Goal: Task Accomplishment & Management: Manage account settings

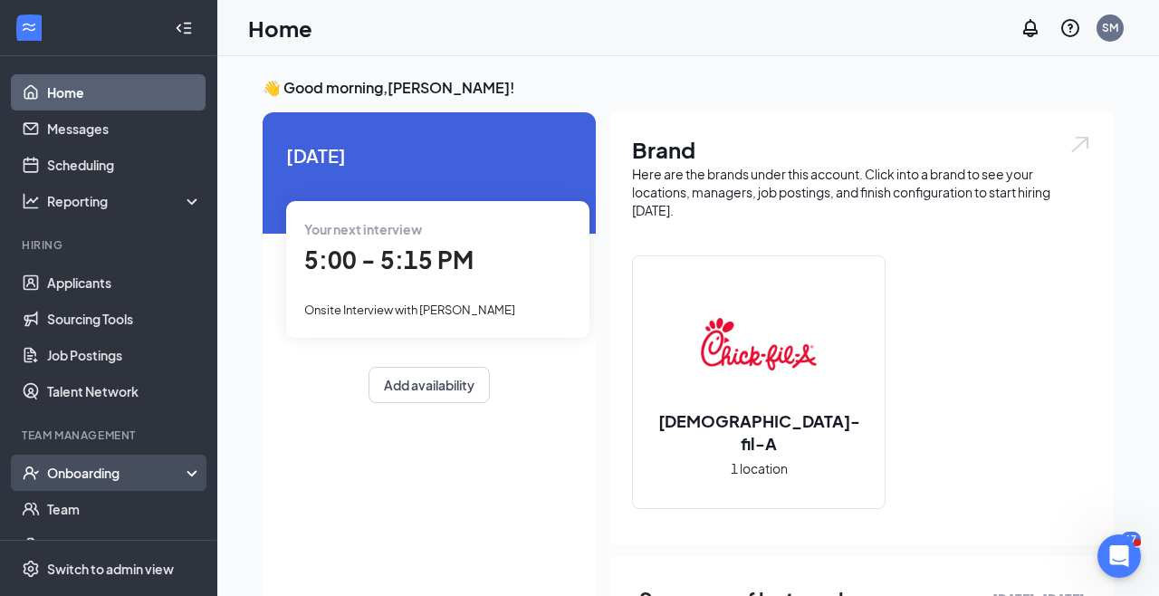
click at [178, 476] on div "Onboarding" at bounding box center [116, 473] width 139 height 18
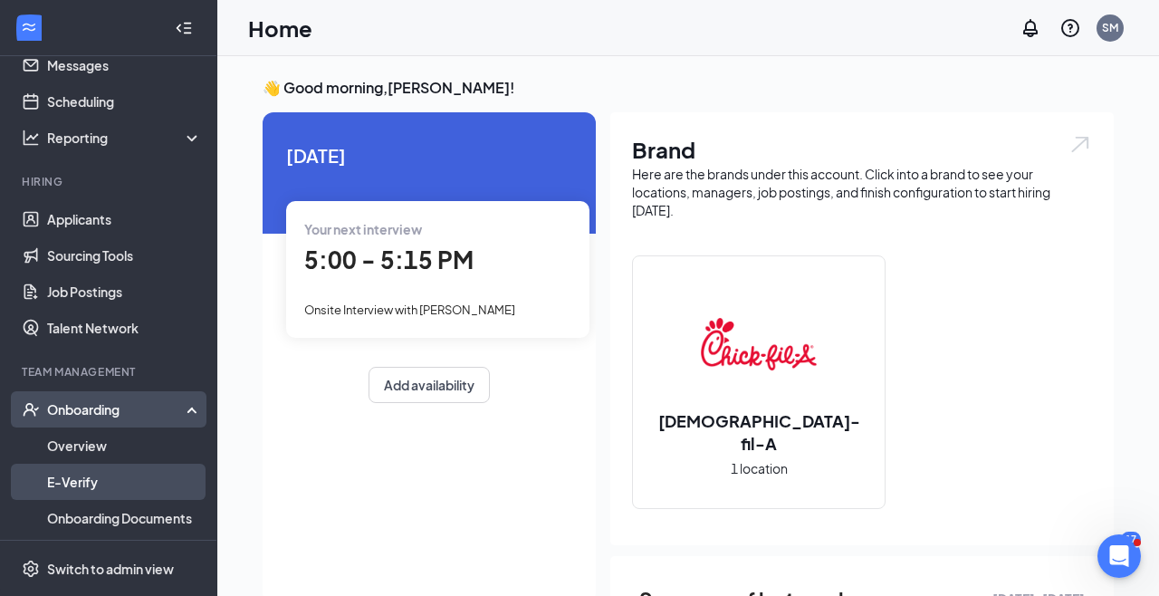
scroll to position [62, 0]
click at [139, 415] on div "Onboarding" at bounding box center [116, 410] width 139 height 18
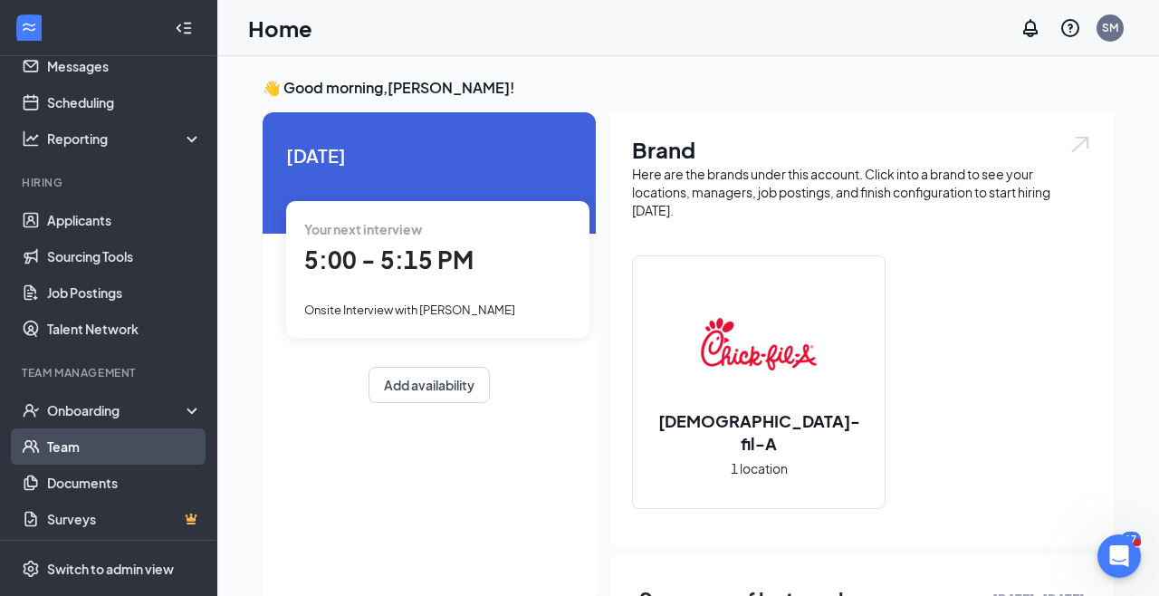
click at [137, 428] on link "Team" at bounding box center [124, 446] width 155 height 36
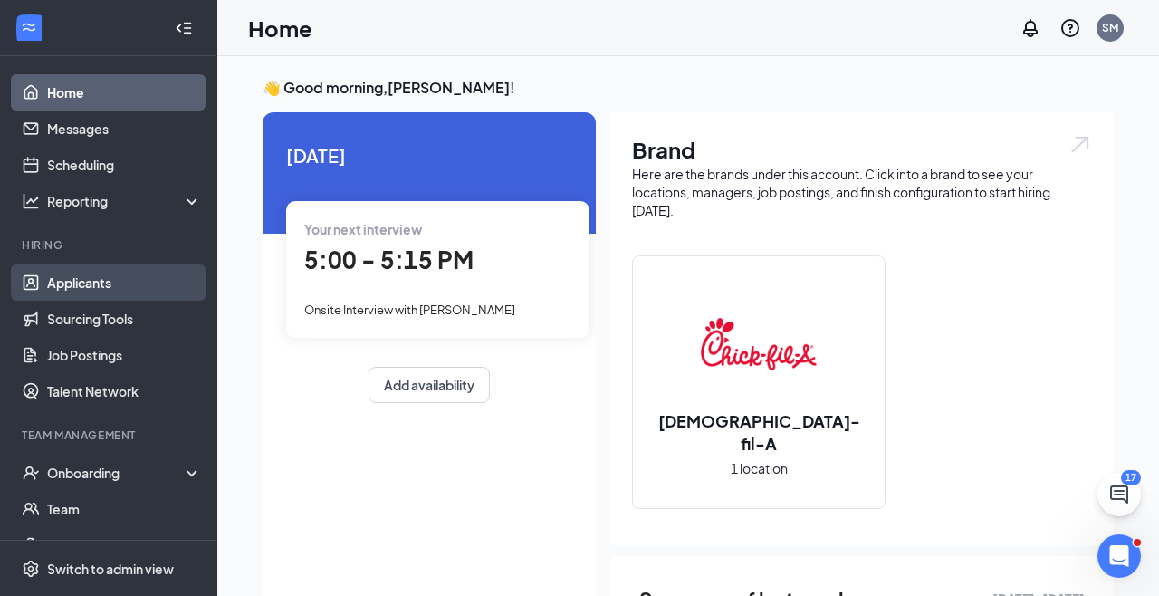
click at [101, 290] on link "Applicants" at bounding box center [124, 282] width 155 height 36
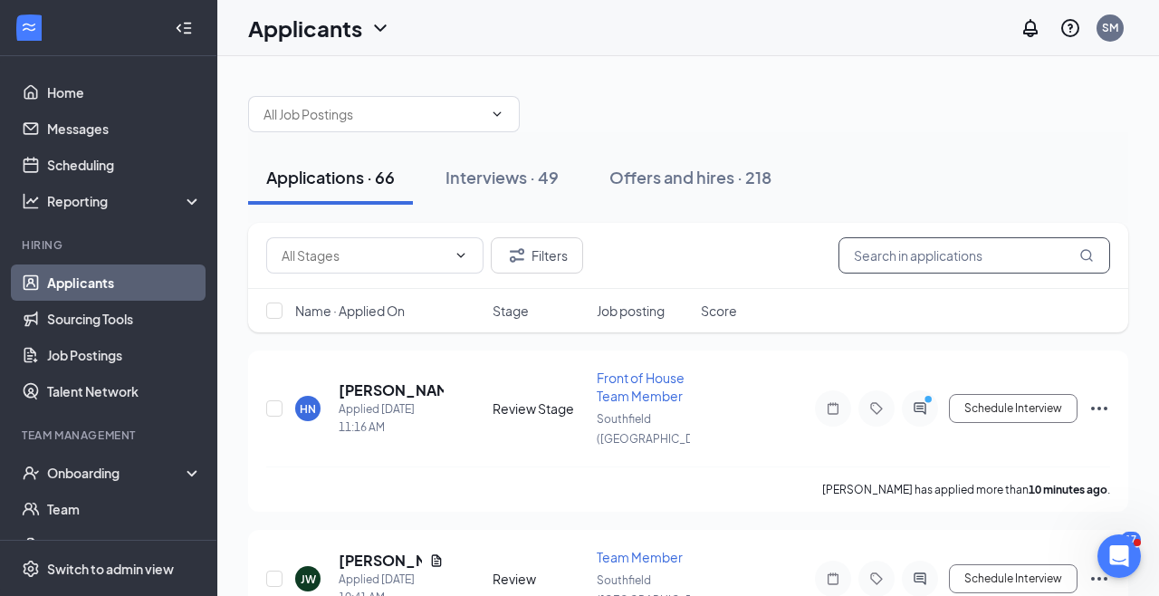
click at [876, 263] on input "text" at bounding box center [974, 255] width 272 height 36
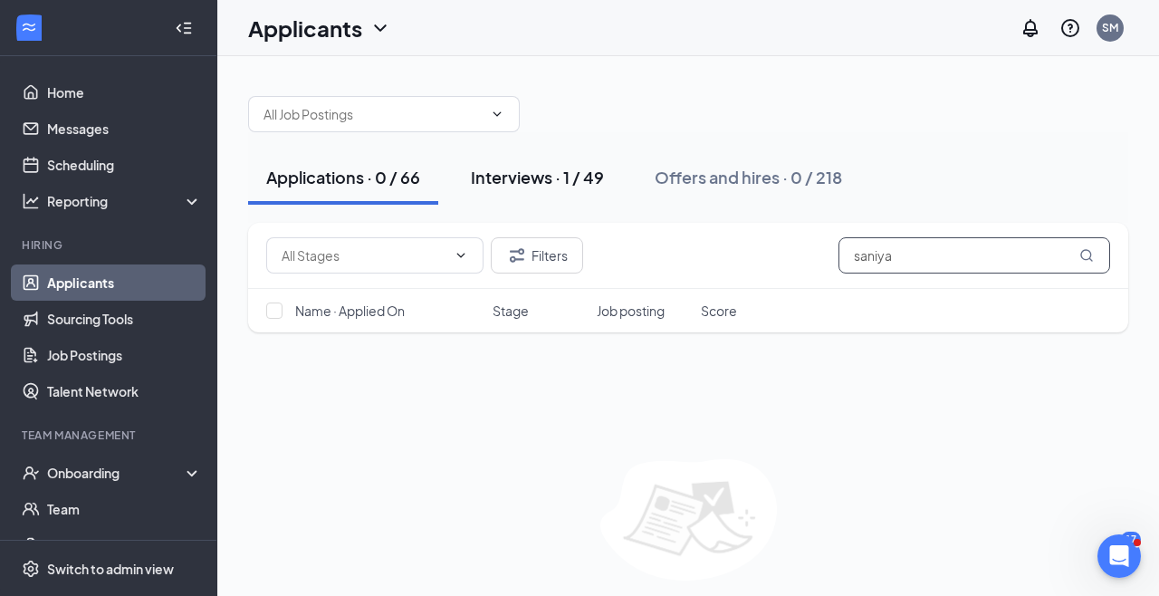
type input "saniya"
click at [528, 173] on div "Interviews · 1 / 49" at bounding box center [537, 177] width 133 height 23
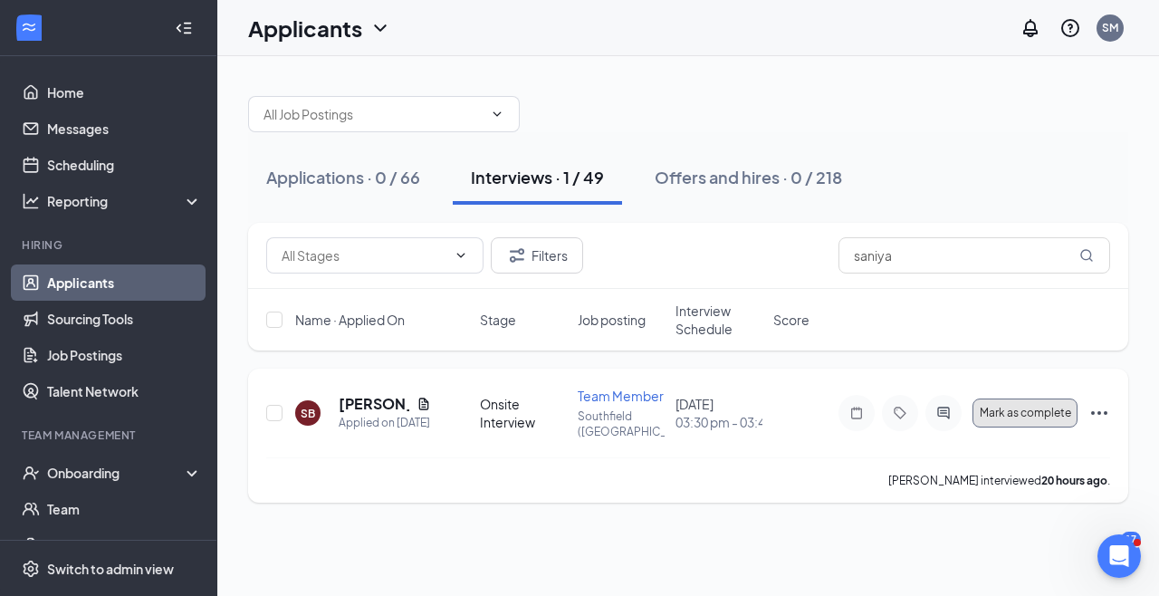
click at [1009, 409] on span "Mark as complete" at bounding box center [1025, 413] width 91 height 13
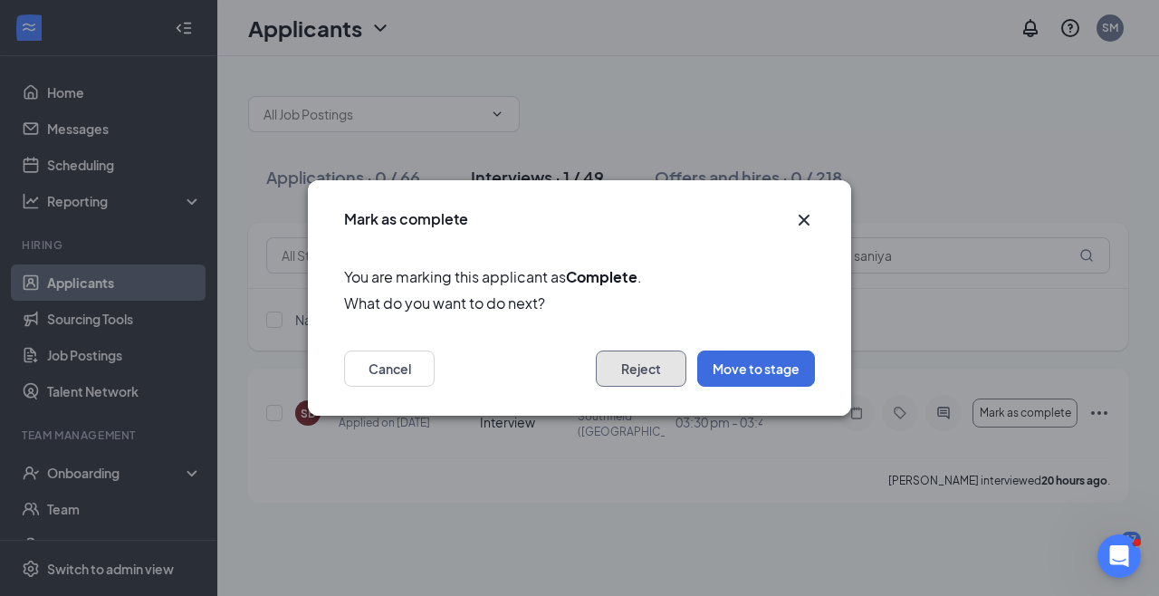
click at [626, 362] on button "Reject" at bounding box center [641, 368] width 91 height 36
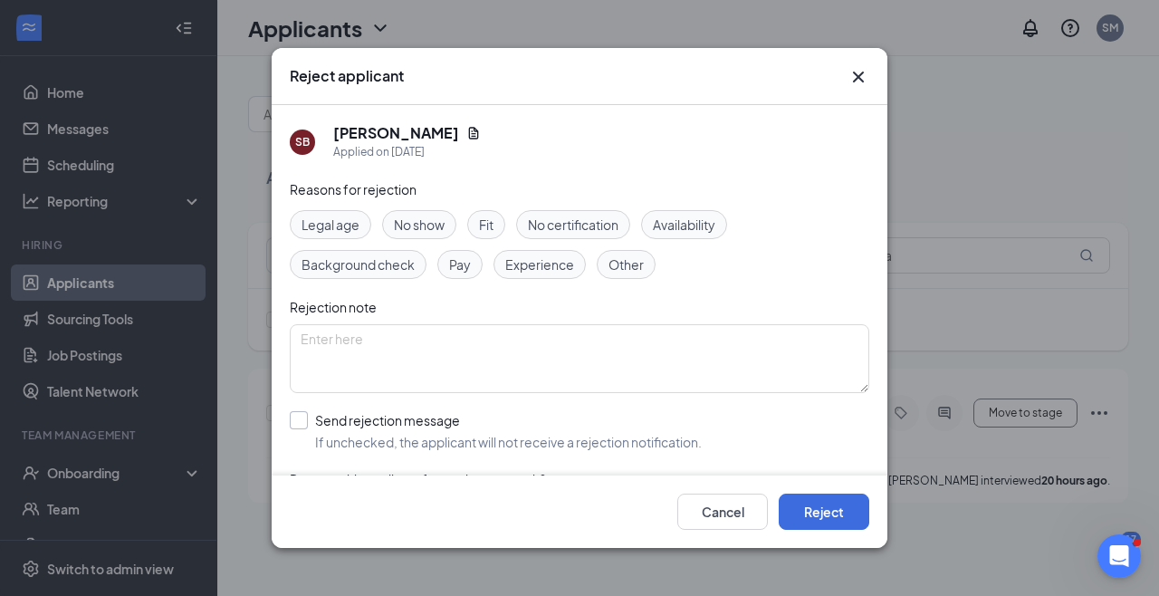
click at [356, 430] on input "Send rejection message If unchecked, the applicant will not receive a rejection…" at bounding box center [496, 431] width 412 height 40
checkbox input "true"
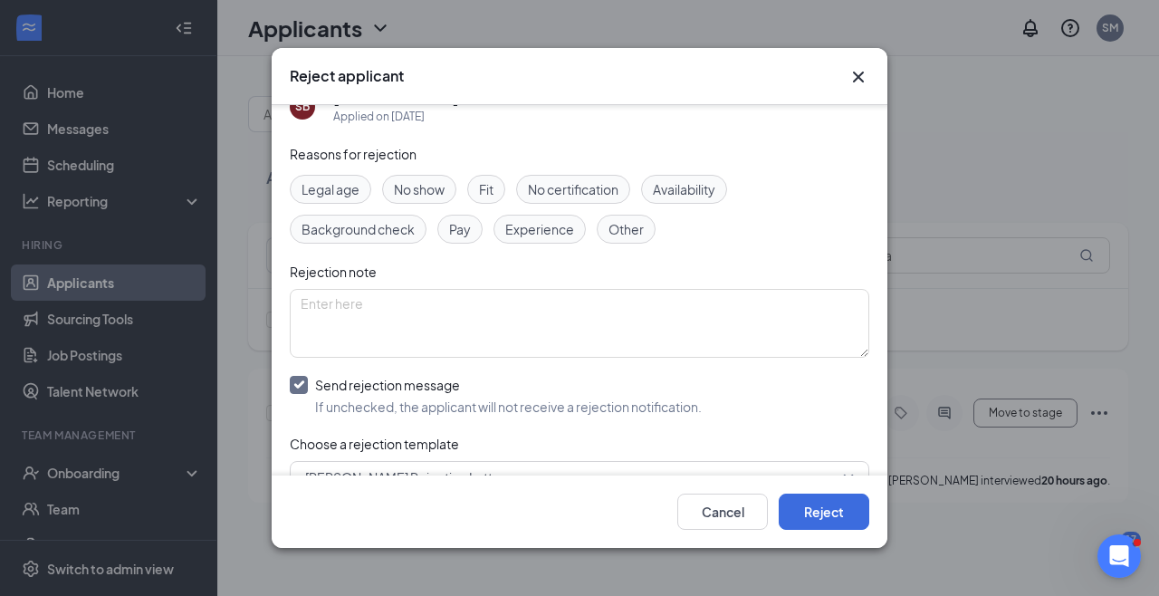
scroll to position [33, 0]
click at [600, 301] on textarea at bounding box center [579, 325] width 579 height 69
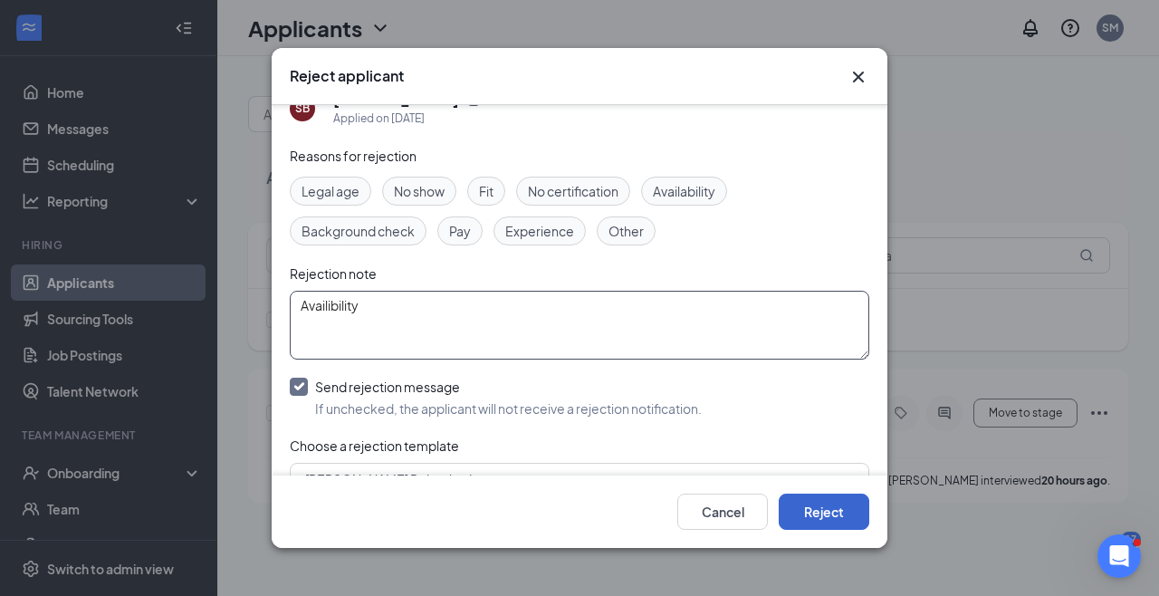
type textarea "Availibility"
click at [858, 509] on button "Reject" at bounding box center [824, 511] width 91 height 36
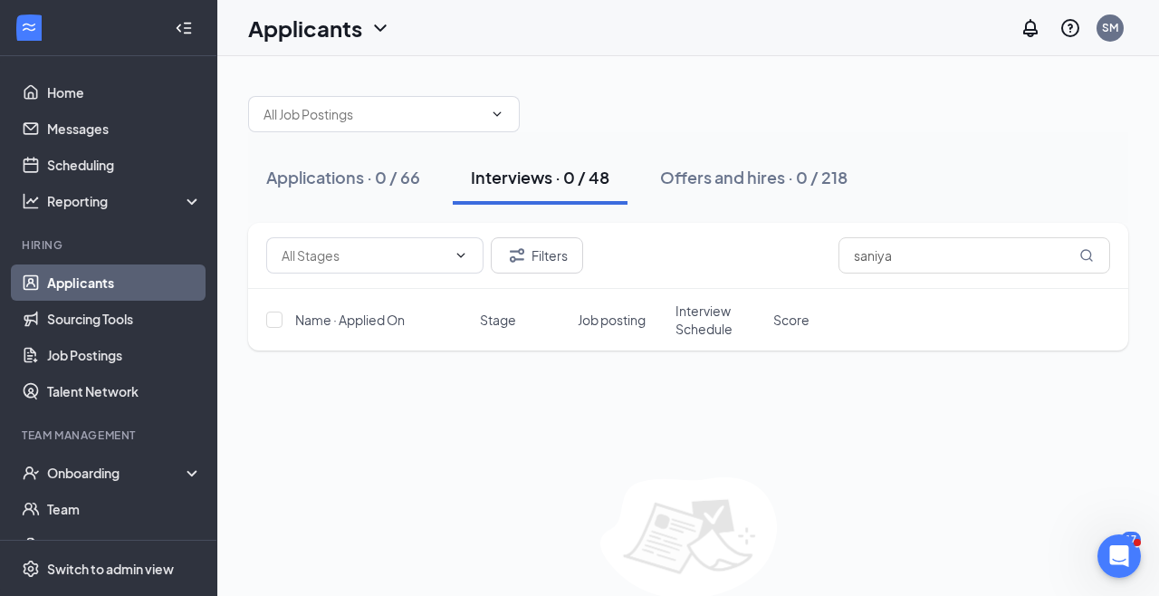
click at [567, 180] on div "Interviews · 0 / 48" at bounding box center [540, 177] width 139 height 23
click at [141, 318] on link "Sourcing Tools" at bounding box center [124, 319] width 155 height 36
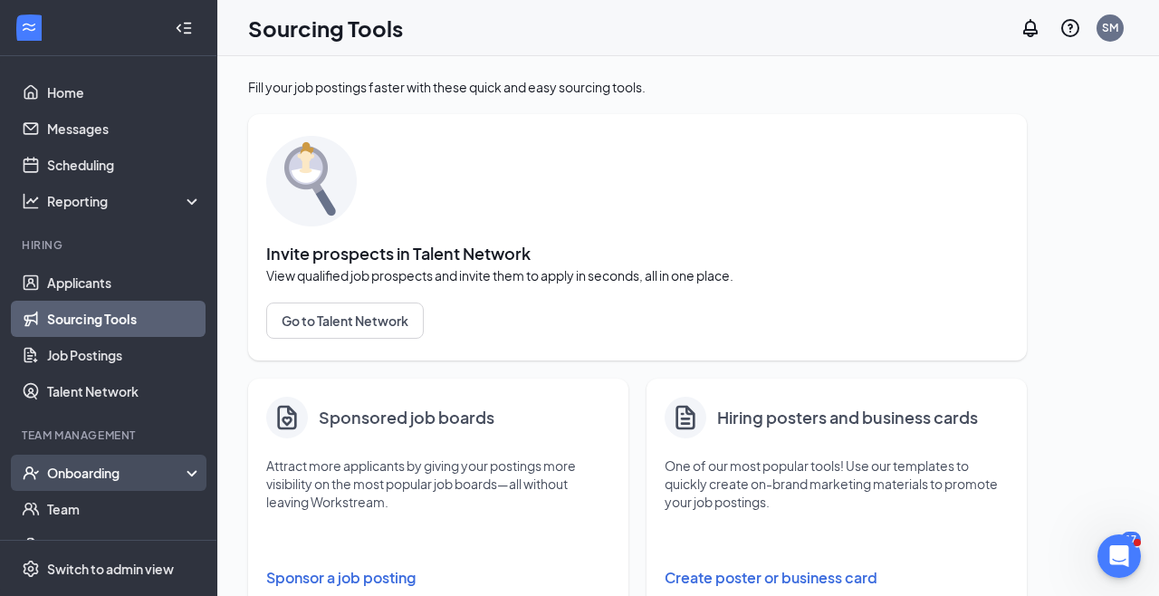
click at [179, 467] on div "Onboarding" at bounding box center [116, 473] width 139 height 18
click at [151, 508] on link "Overview" at bounding box center [124, 509] width 155 height 36
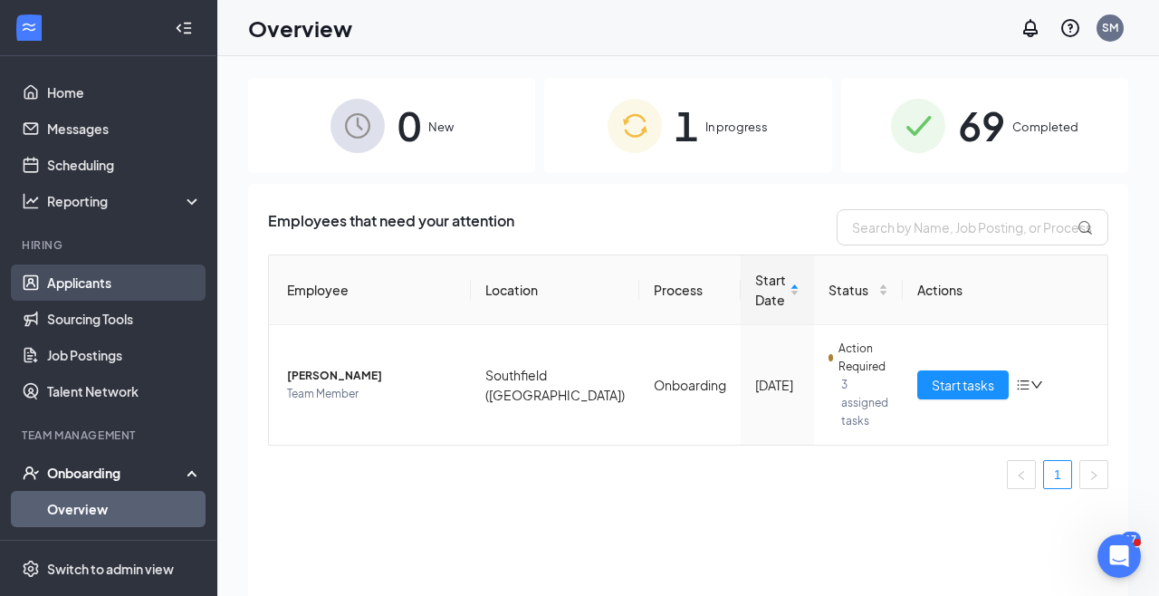
click at [91, 287] on link "Applicants" at bounding box center [124, 282] width 155 height 36
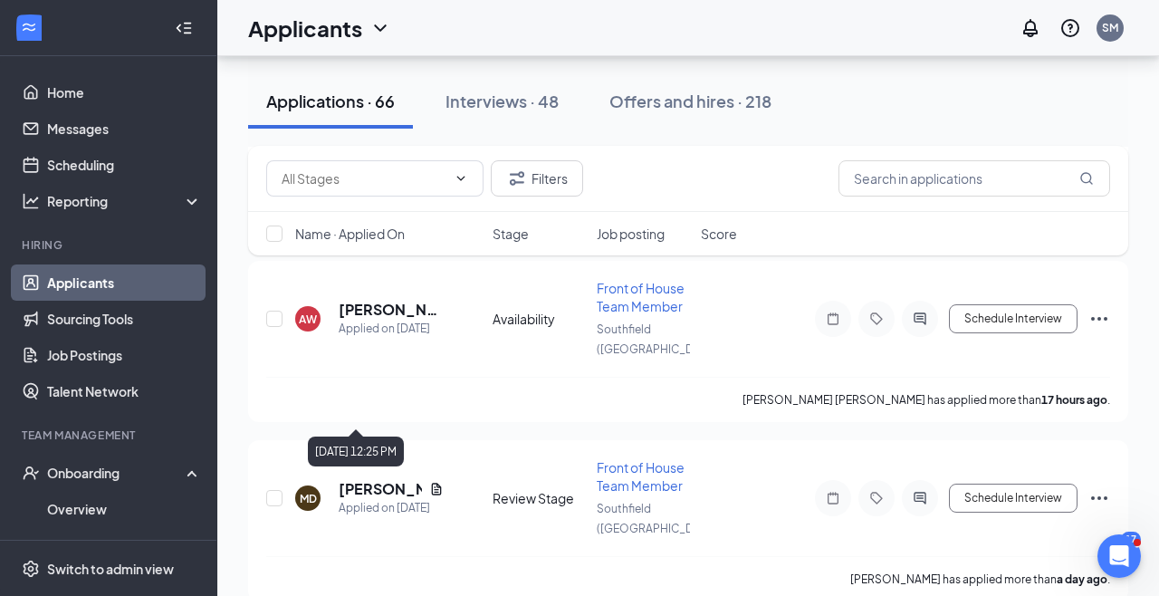
scroll to position [1105, 0]
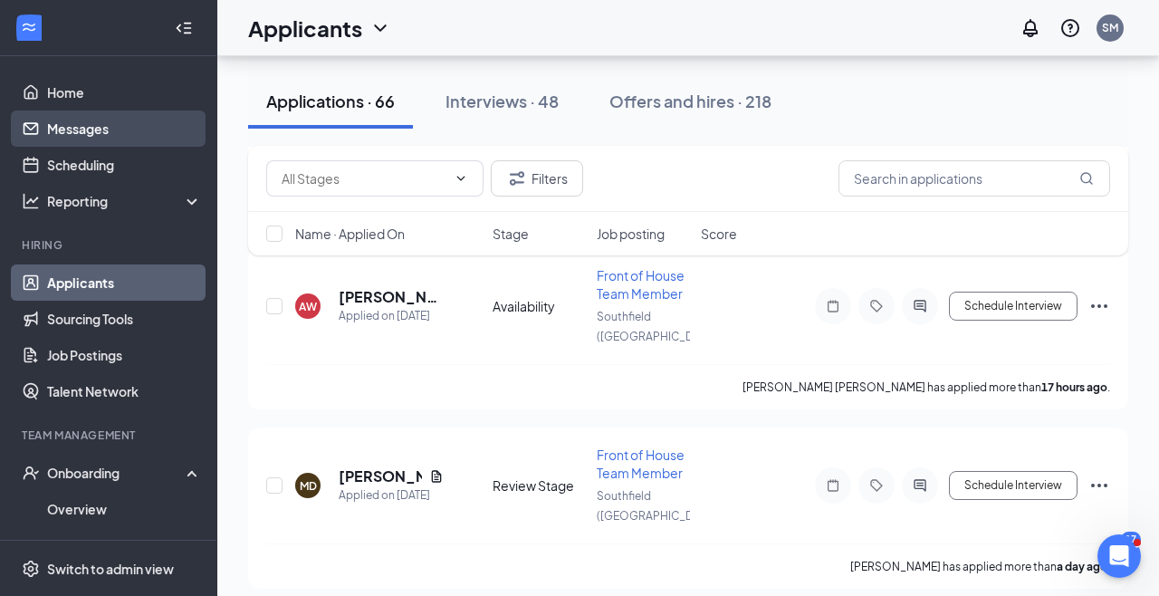
click at [120, 129] on link "Messages" at bounding box center [124, 128] width 155 height 36
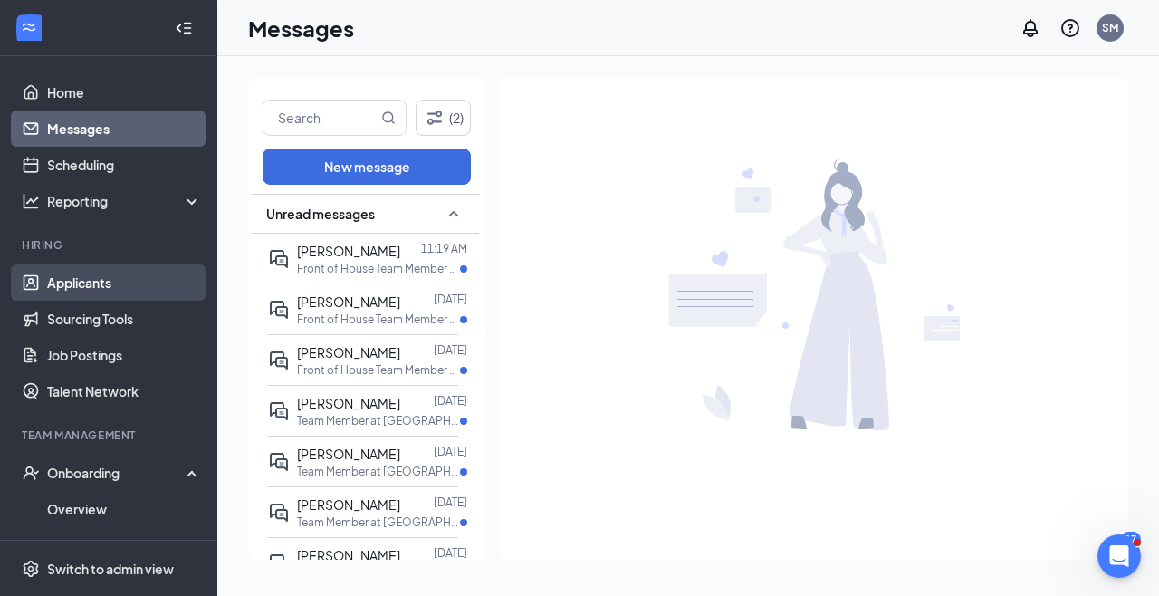
click at [115, 281] on link "Applicants" at bounding box center [124, 282] width 155 height 36
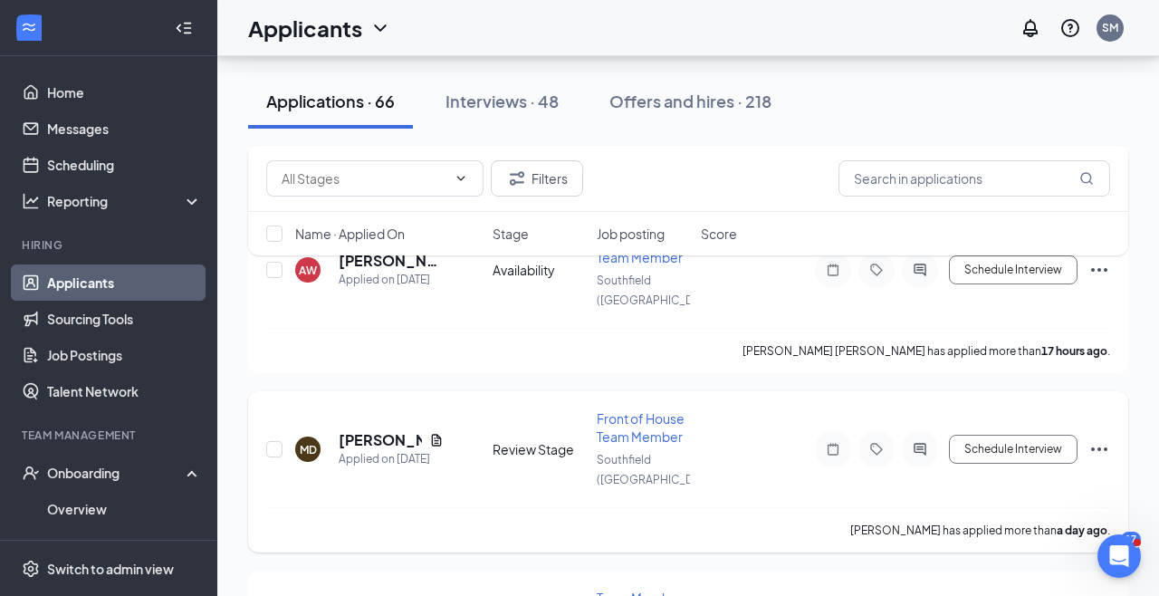
scroll to position [1143, 0]
click at [96, 105] on link "Home" at bounding box center [124, 92] width 155 height 36
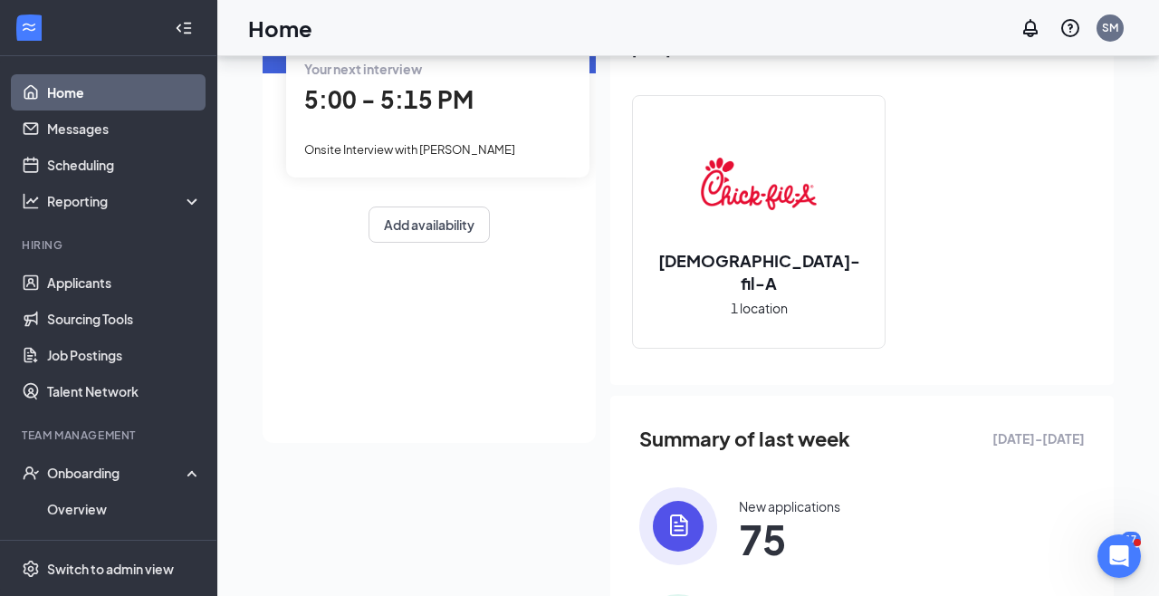
scroll to position [414, 0]
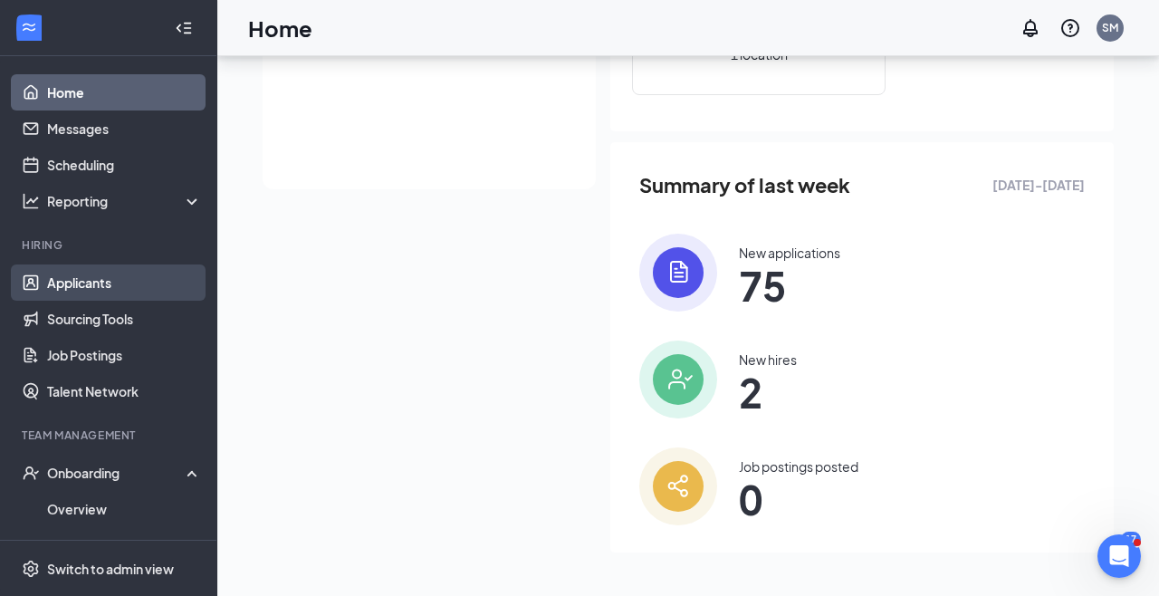
click at [107, 296] on link "Applicants" at bounding box center [124, 282] width 155 height 36
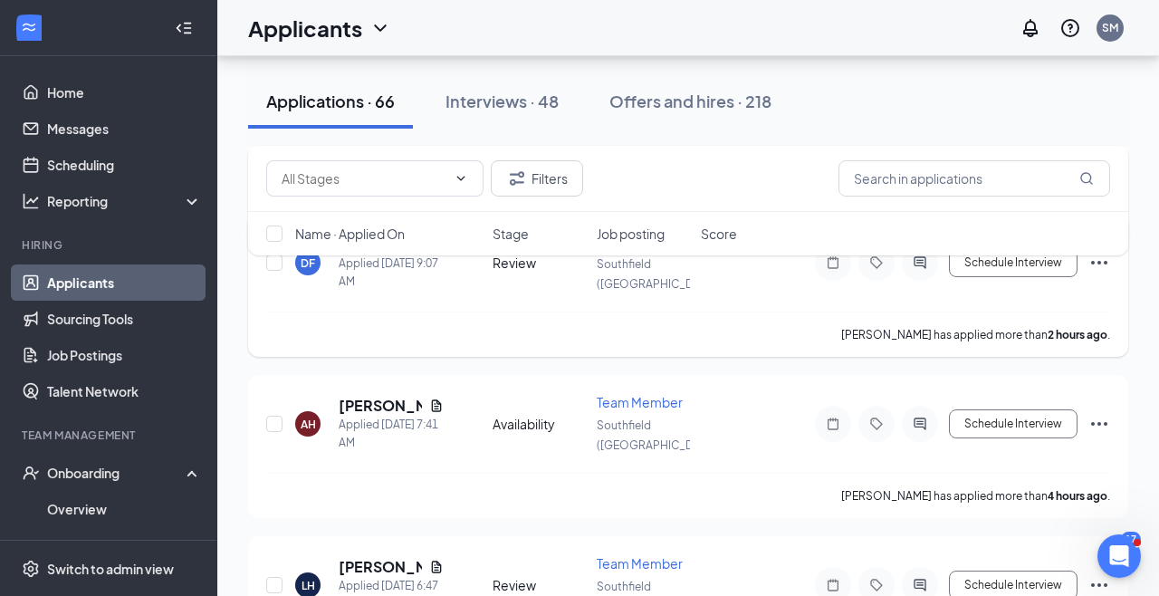
scroll to position [478, 0]
